Goal: Check status: Check status

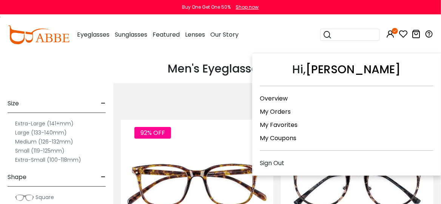
click at [286, 111] on link "My Orders" at bounding box center [275, 111] width 31 height 9
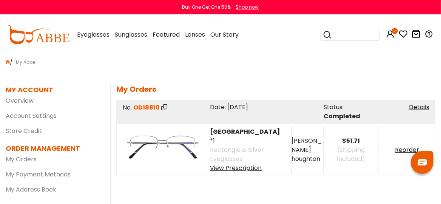
click at [247, 164] on div "View Prescription" at bounding box center [251, 168] width 82 height 9
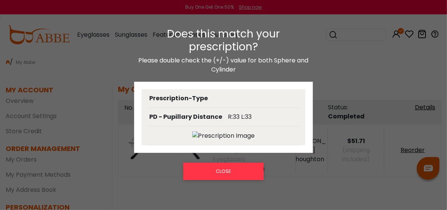
click at [228, 134] on img at bounding box center [223, 135] width 63 height 9
click at [196, 133] on img at bounding box center [223, 135] width 63 height 9
click at [195, 131] on img at bounding box center [223, 135] width 63 height 9
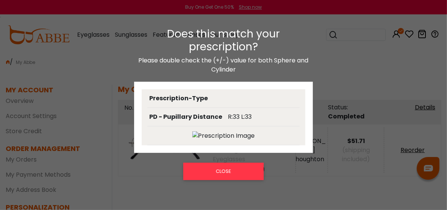
click at [195, 131] on img at bounding box center [223, 135] width 63 height 9
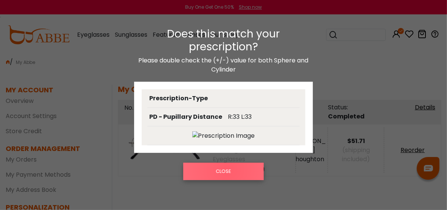
click at [227, 169] on button "CLOSE" at bounding box center [223, 171] width 80 height 17
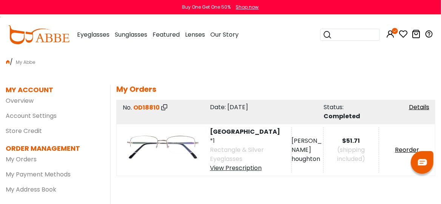
click at [163, 107] on icon at bounding box center [164, 107] width 6 height 6
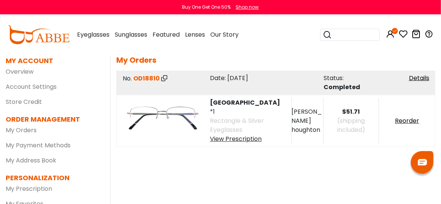
scroll to position [26, 0]
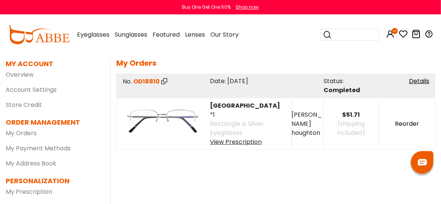
click at [404, 120] on link "Reorder" at bounding box center [407, 123] width 24 height 9
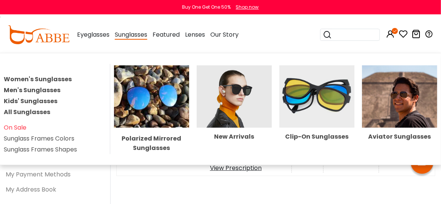
scroll to position [26, 0]
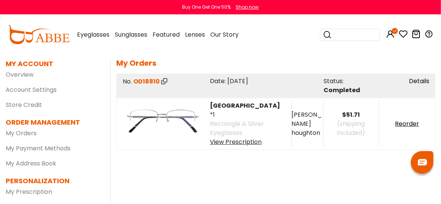
click at [420, 77] on link "Details" at bounding box center [419, 81] width 20 height 9
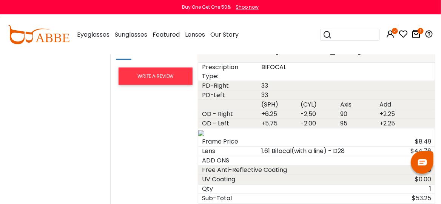
scroll to position [458, 0]
